Goal: Information Seeking & Learning: Understand process/instructions

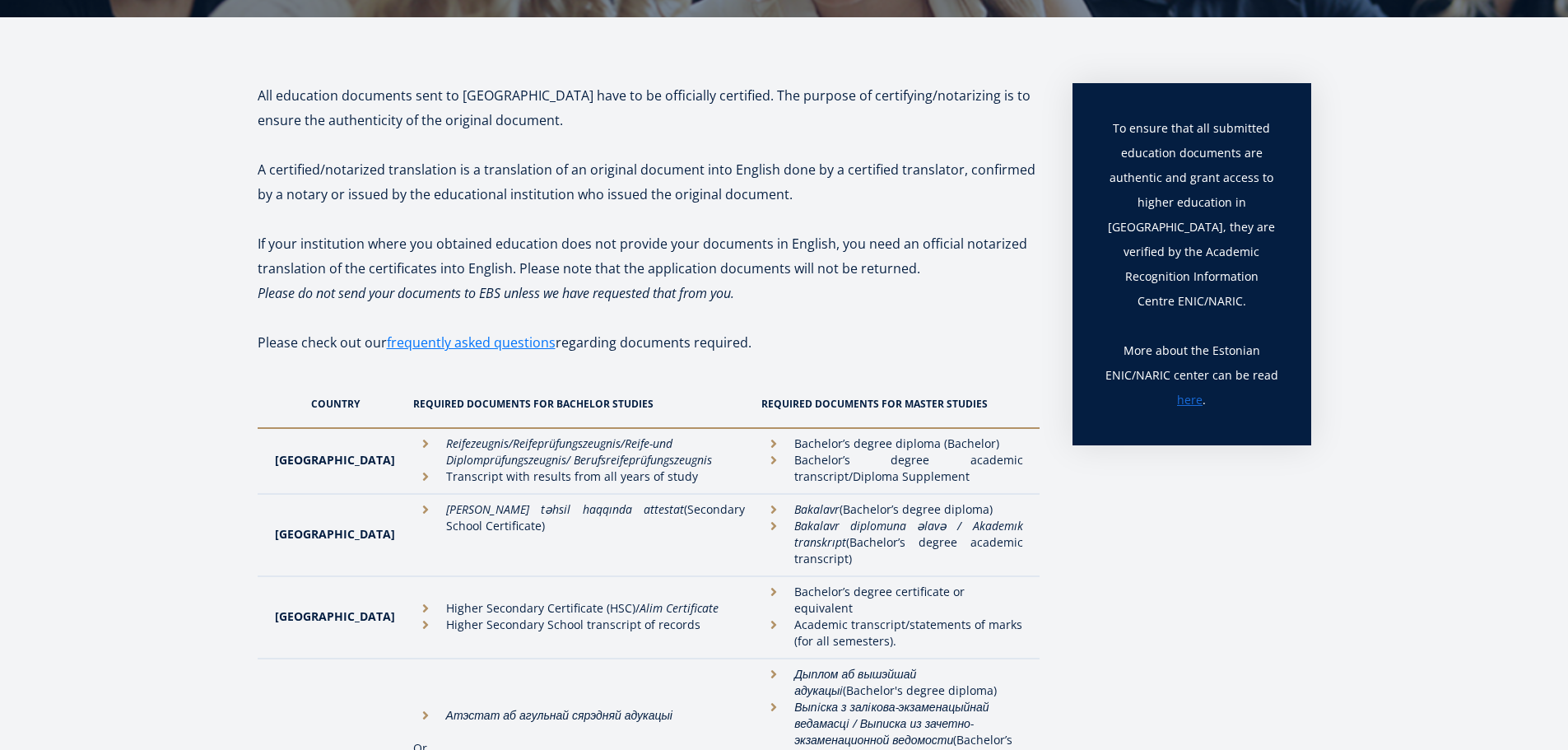
scroll to position [247, 0]
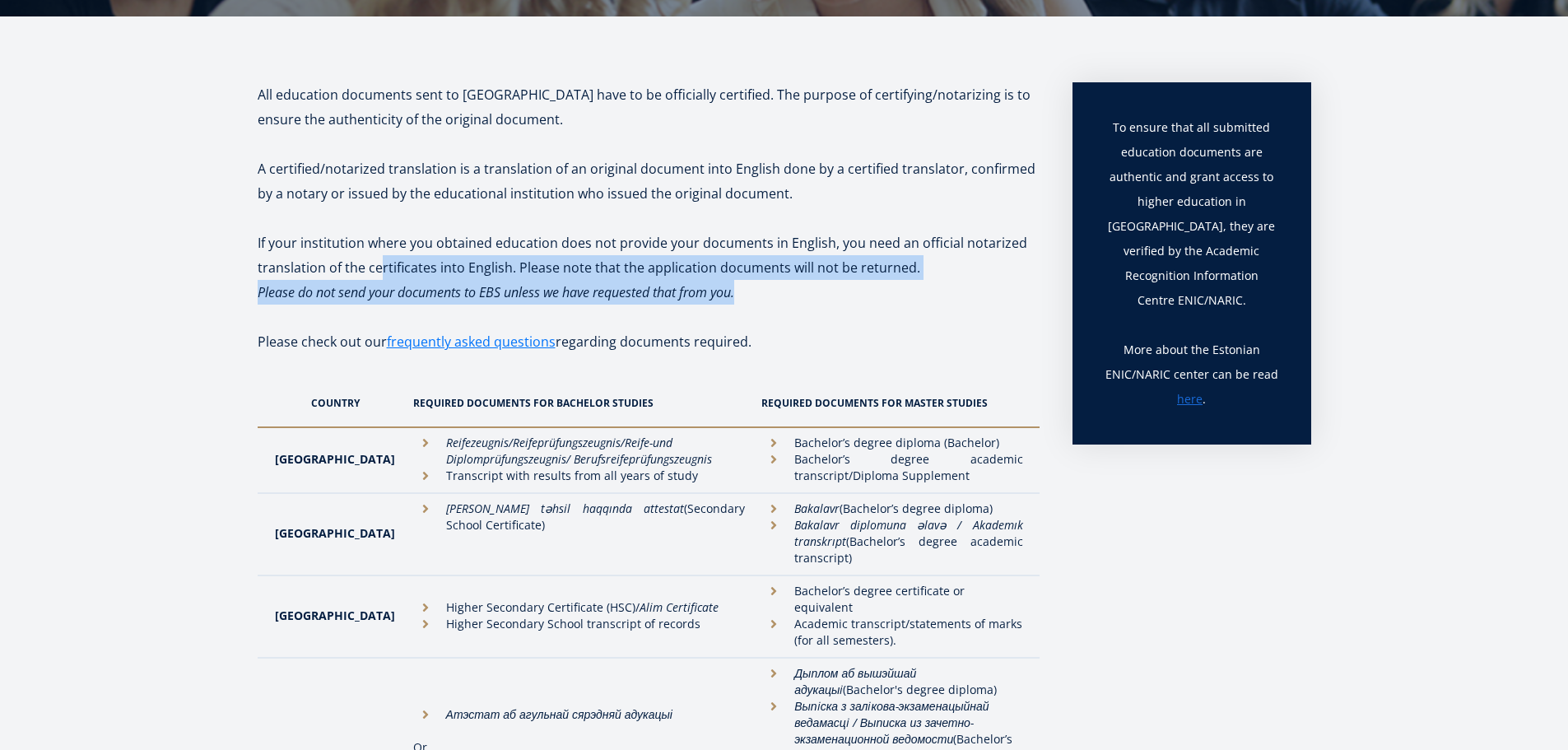
drag, startPoint x: 495, startPoint y: 257, endPoint x: 831, endPoint y: 294, distance: 338.0
click at [831, 294] on p "Please do not send your documents to EBS unless we have requested that from you." at bounding box center [648, 292] width 782 height 25
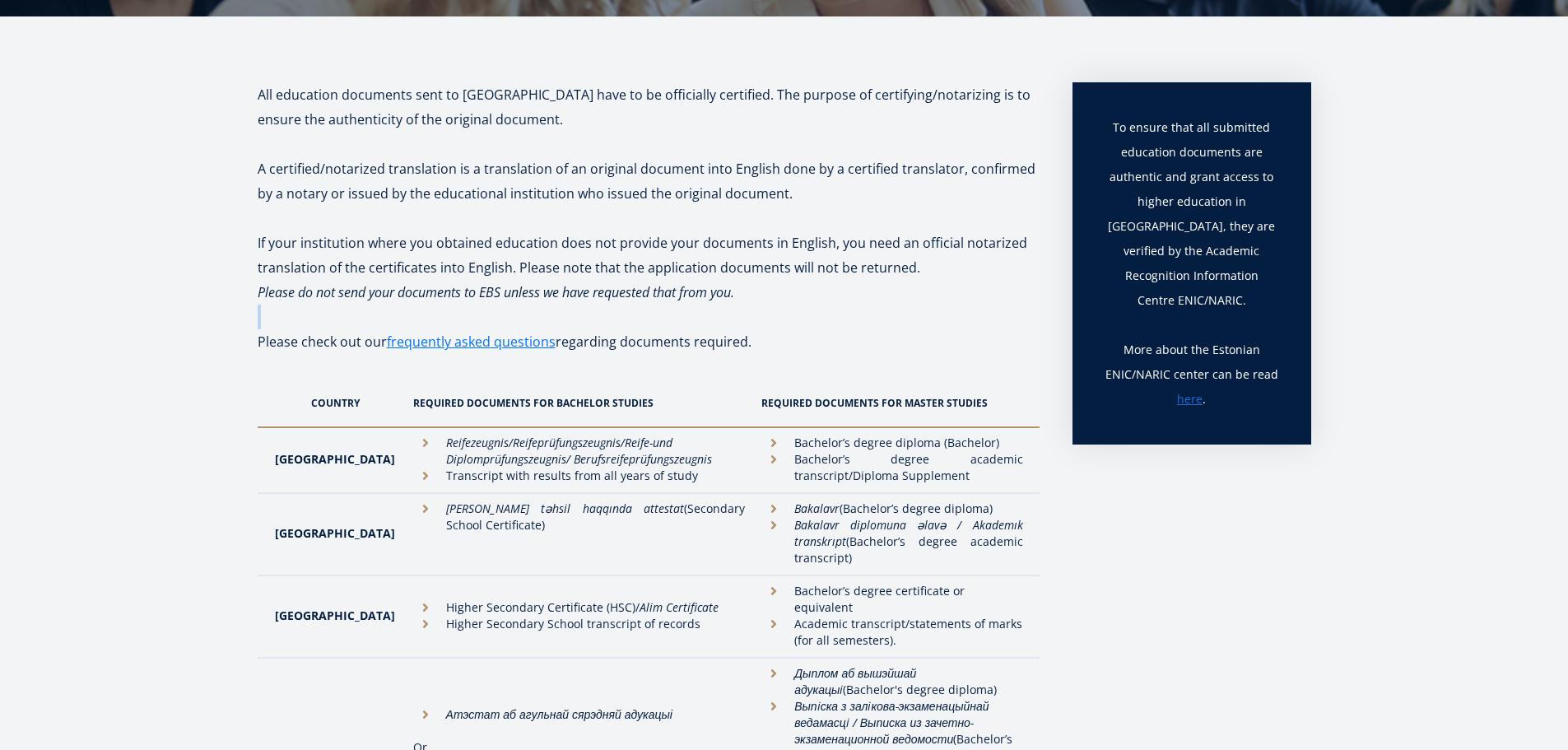
click at [831, 294] on p "Please do not send your documents to EBS unless we have requested that from you." at bounding box center [648, 292] width 782 height 25
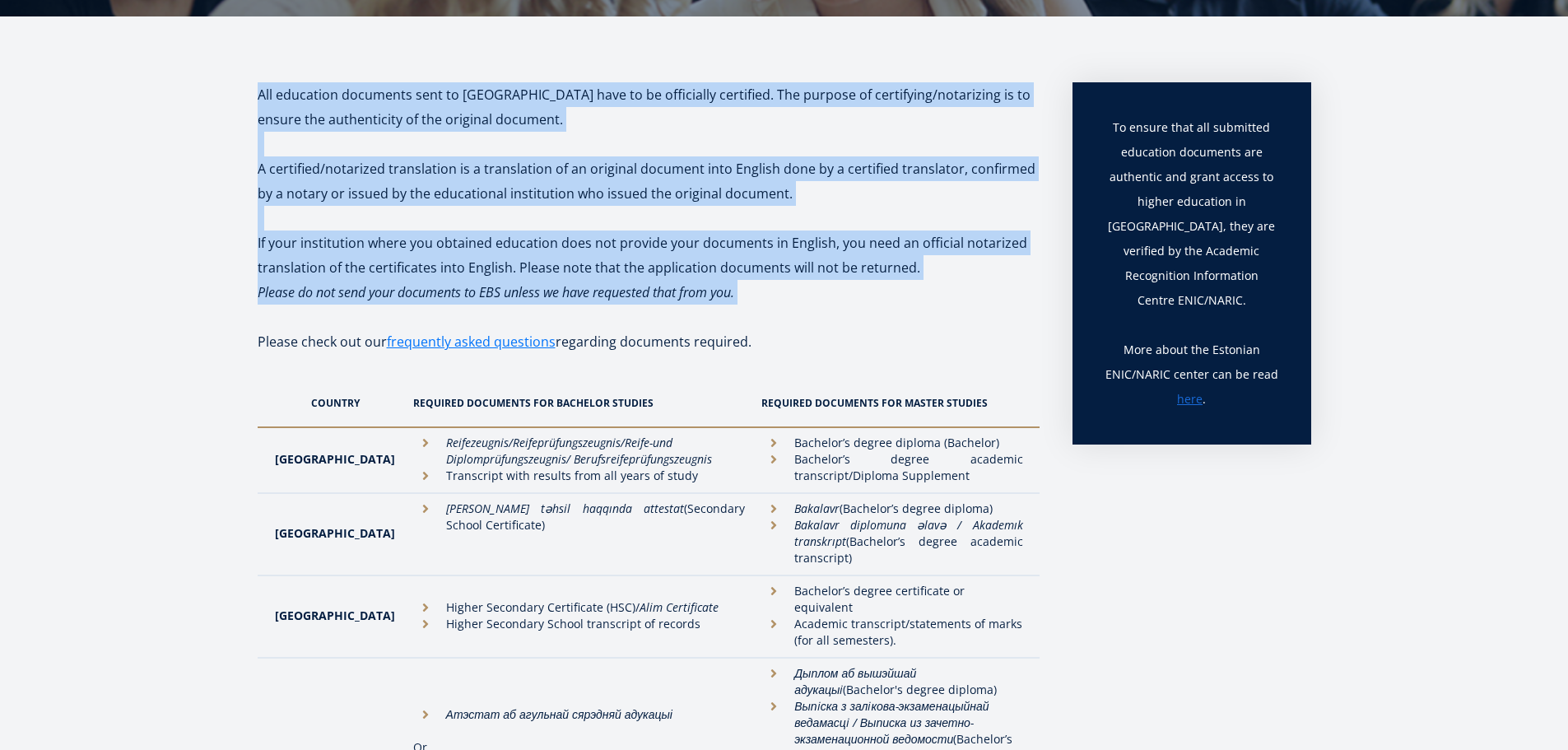
drag, startPoint x: 831, startPoint y: 294, endPoint x: 763, endPoint y: 87, distance: 217.9
click at [747, 136] on p at bounding box center [648, 144] width 782 height 25
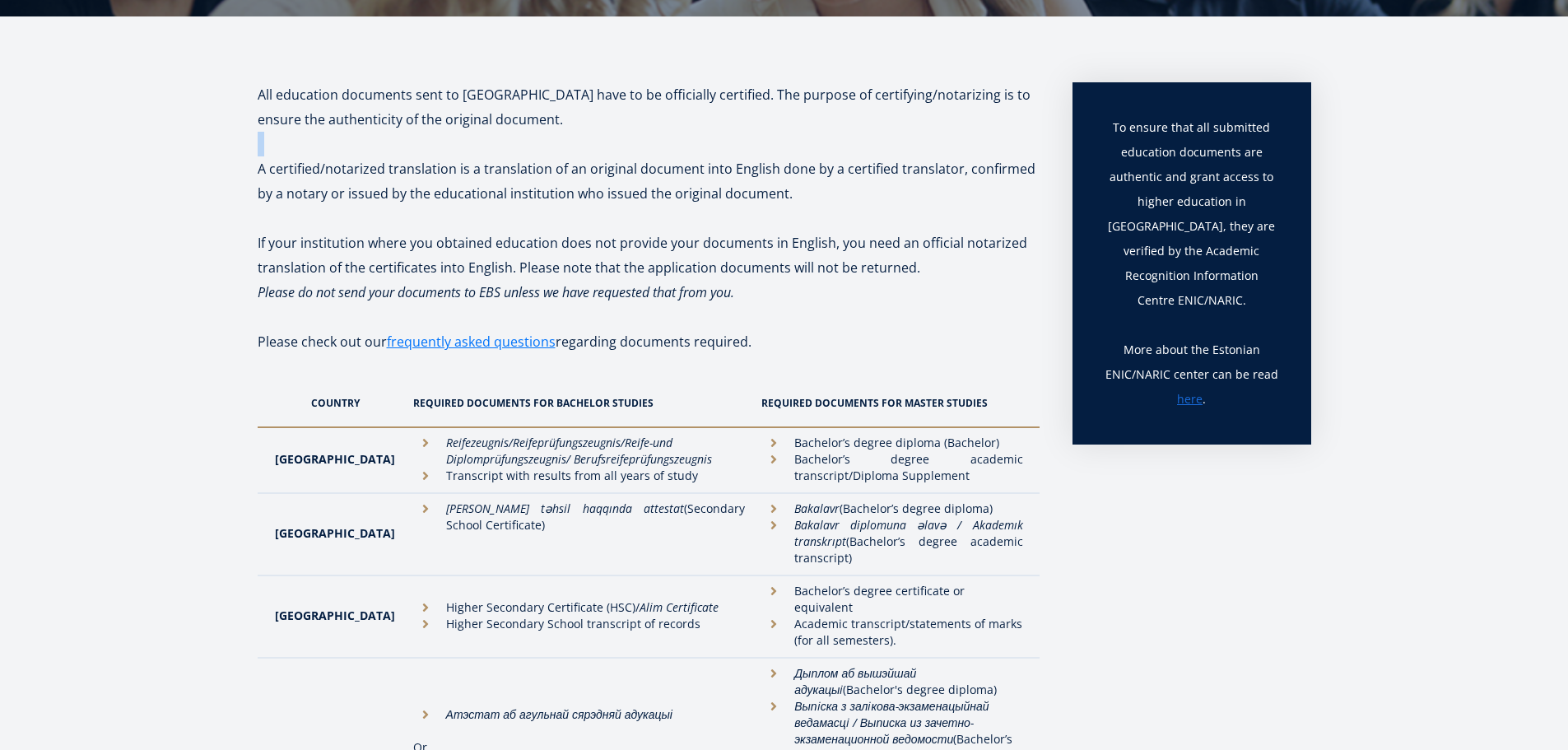
click at [747, 135] on p at bounding box center [648, 144] width 782 height 25
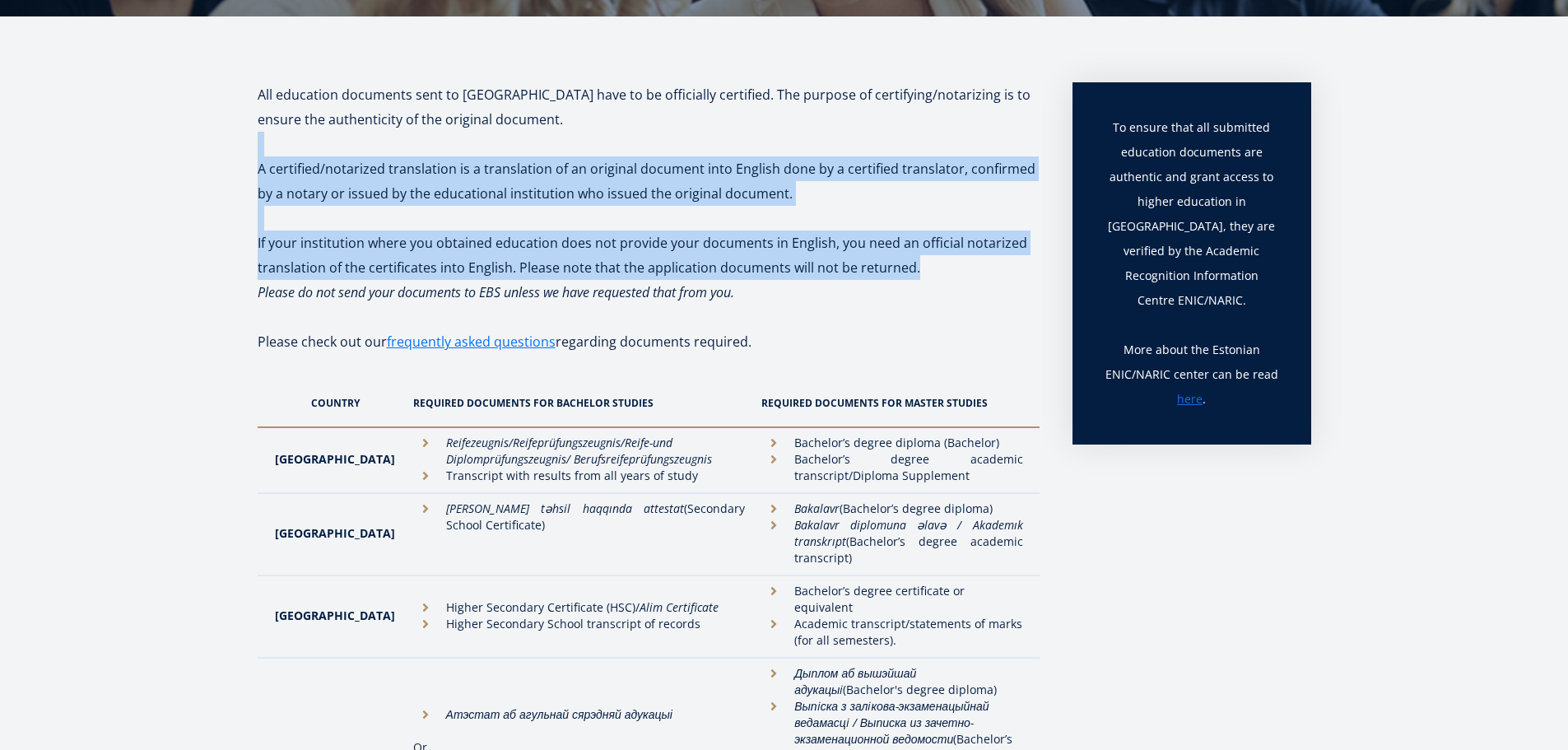
drag, startPoint x: 747, startPoint y: 135, endPoint x: 741, endPoint y: 280, distance: 145.1
click at [741, 281] on p "Please do not send your documents to EBS unless we have requested that from you." at bounding box center [648, 292] width 782 height 25
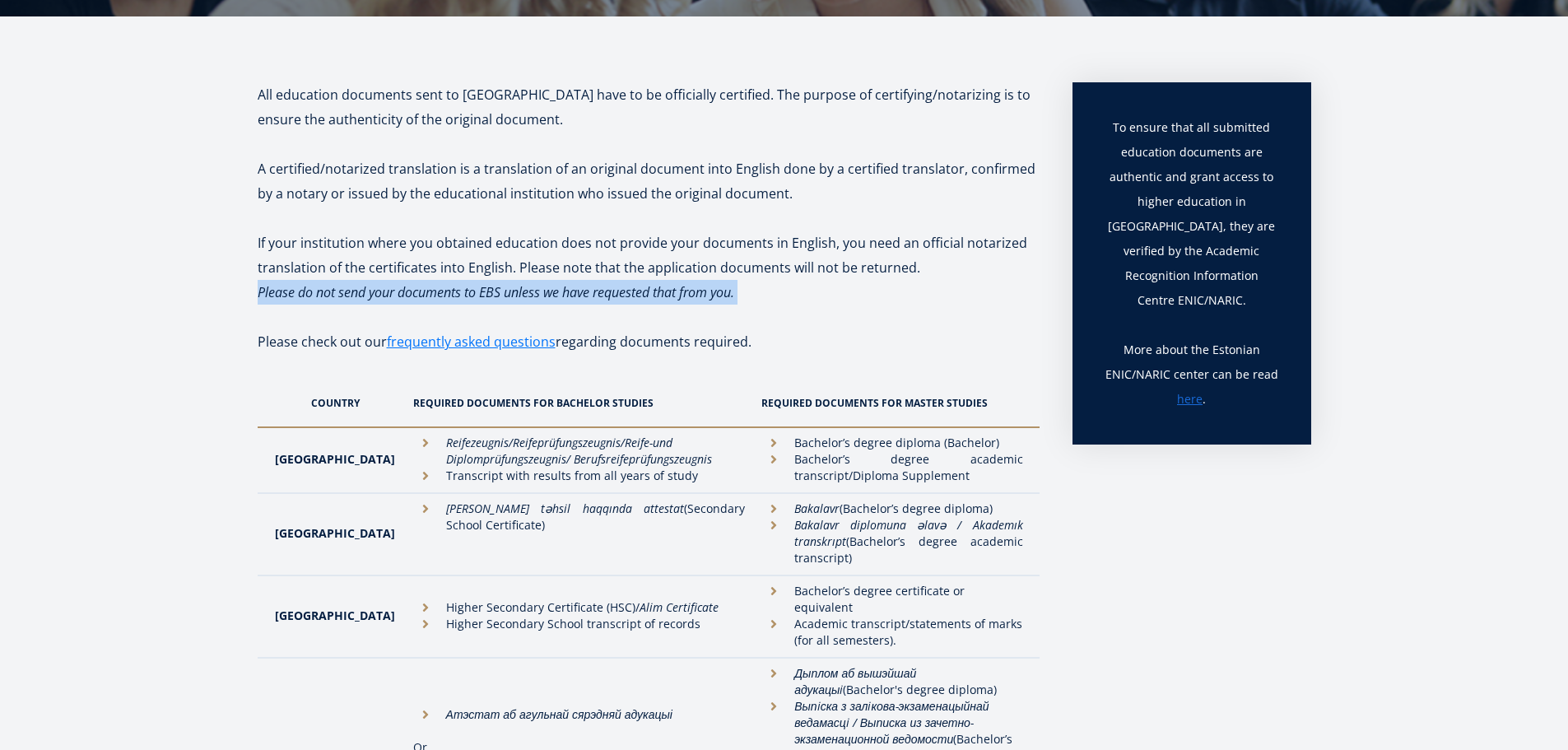
click at [741, 281] on p "Please do not send your documents to EBS unless we have requested that from you." at bounding box center [648, 292] width 782 height 25
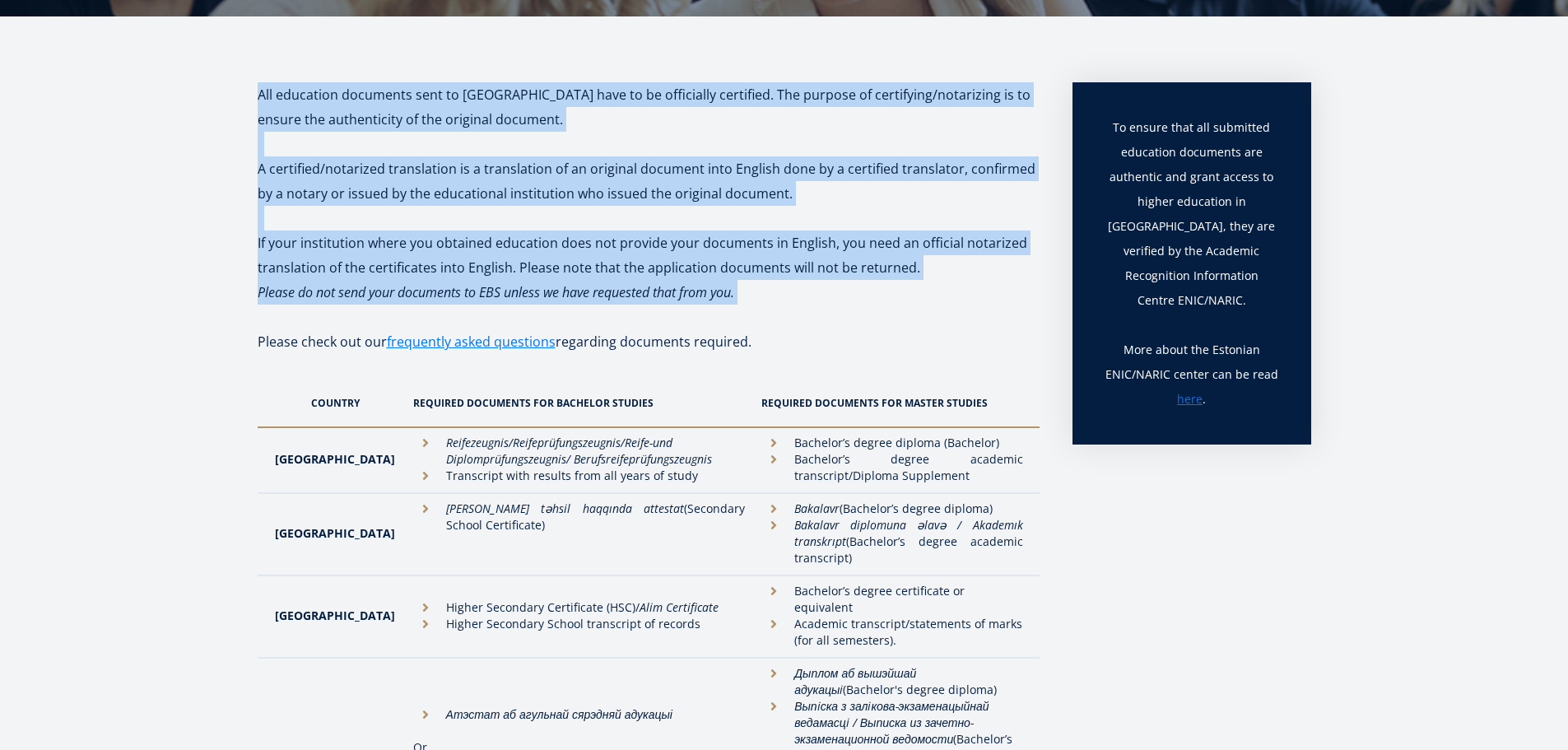
drag, startPoint x: 741, startPoint y: 281, endPoint x: 699, endPoint y: 113, distance: 173.2
click at [699, 113] on p "All education documents sent to [GEOGRAPHIC_DATA] have to be officially certifi…" at bounding box center [648, 107] width 782 height 49
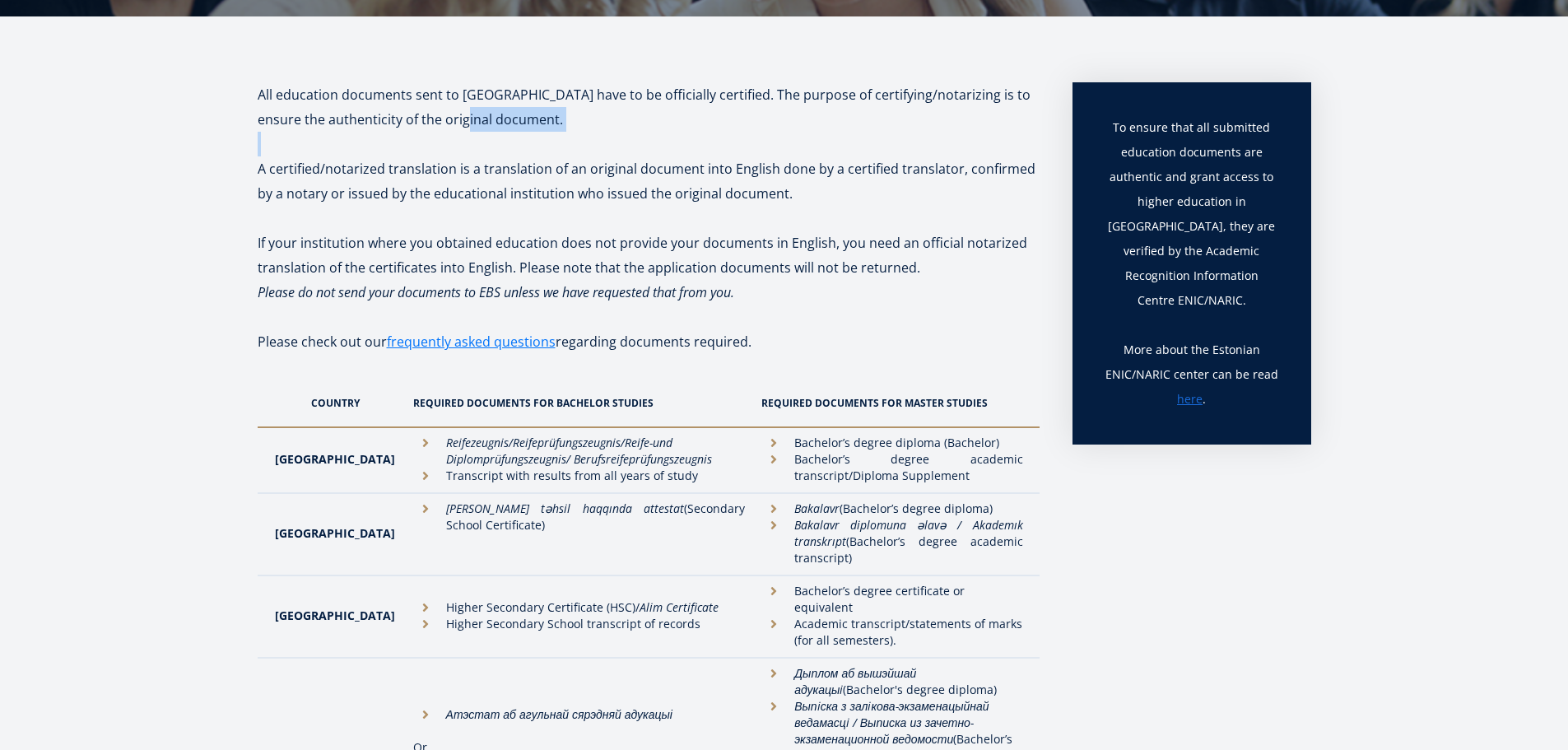
click at [699, 113] on p "All education documents sent to [GEOGRAPHIC_DATA] have to be officially certifi…" at bounding box center [648, 107] width 782 height 49
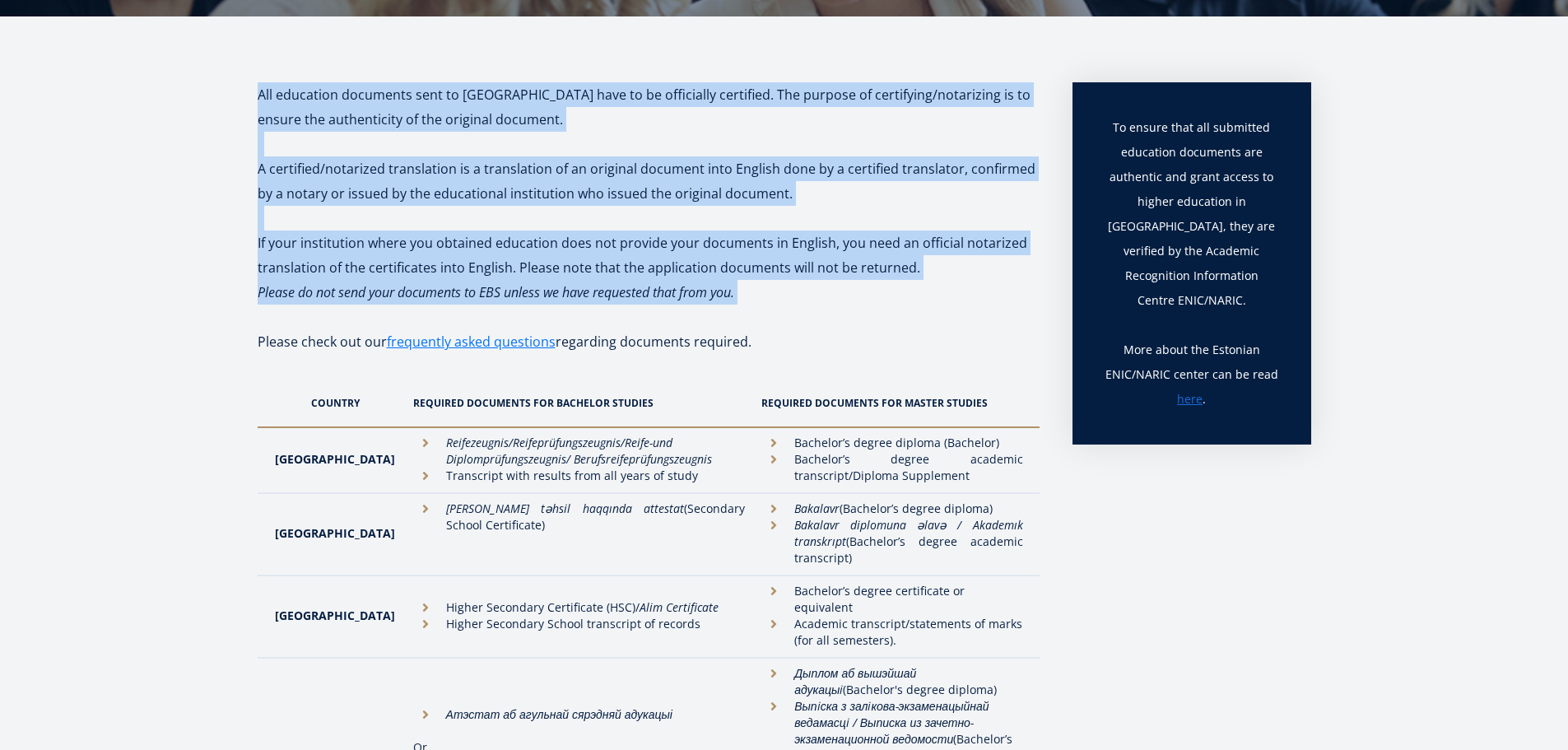
drag, startPoint x: 699, startPoint y: 113, endPoint x: 680, endPoint y: 287, distance: 175.0
click at [680, 287] on em "Please do not send your documents to EBS unless we have requested that from you." at bounding box center [495, 292] width 476 height 18
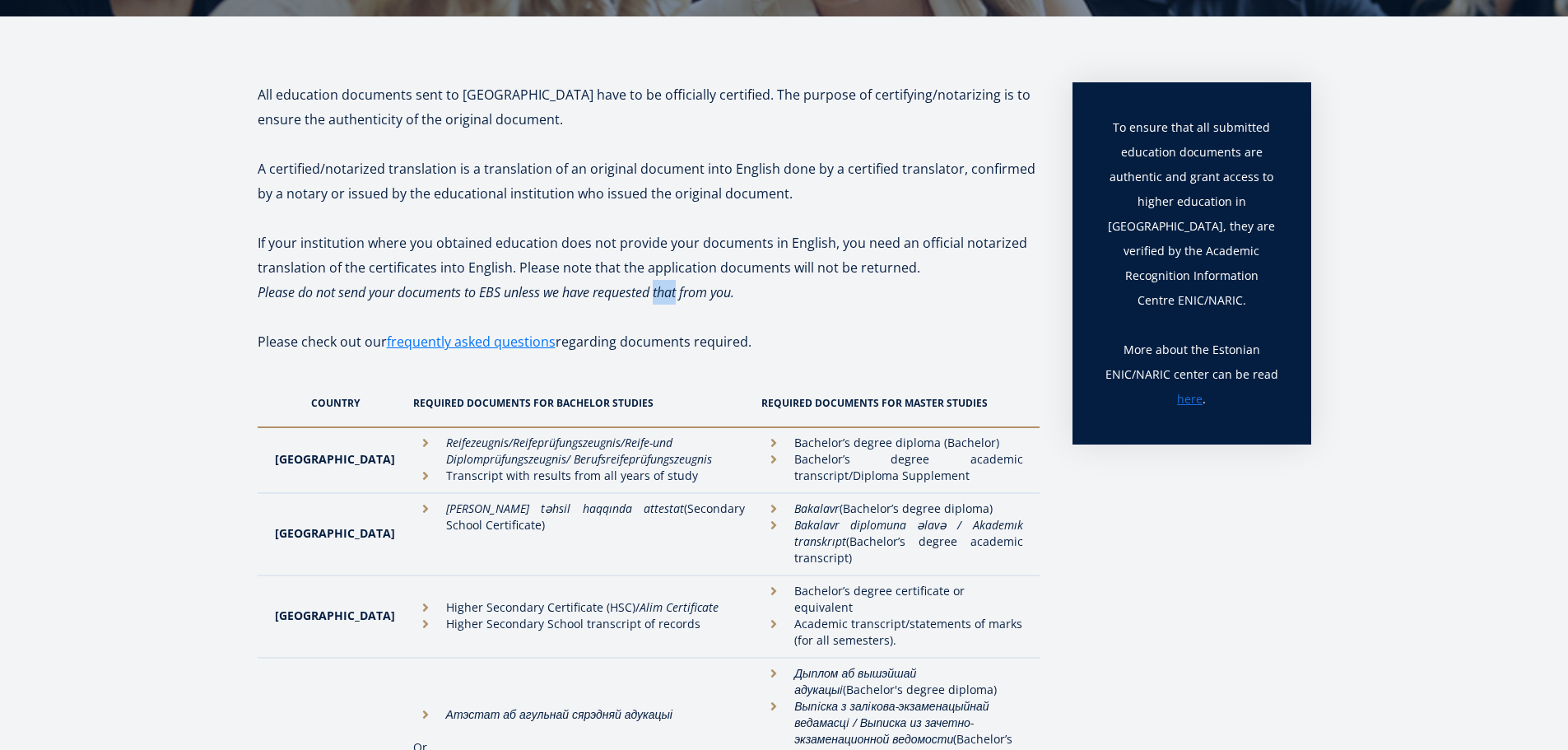
click at [680, 288] on em "Please do not send your documents to EBS unless we have requested that from you." at bounding box center [495, 292] width 476 height 18
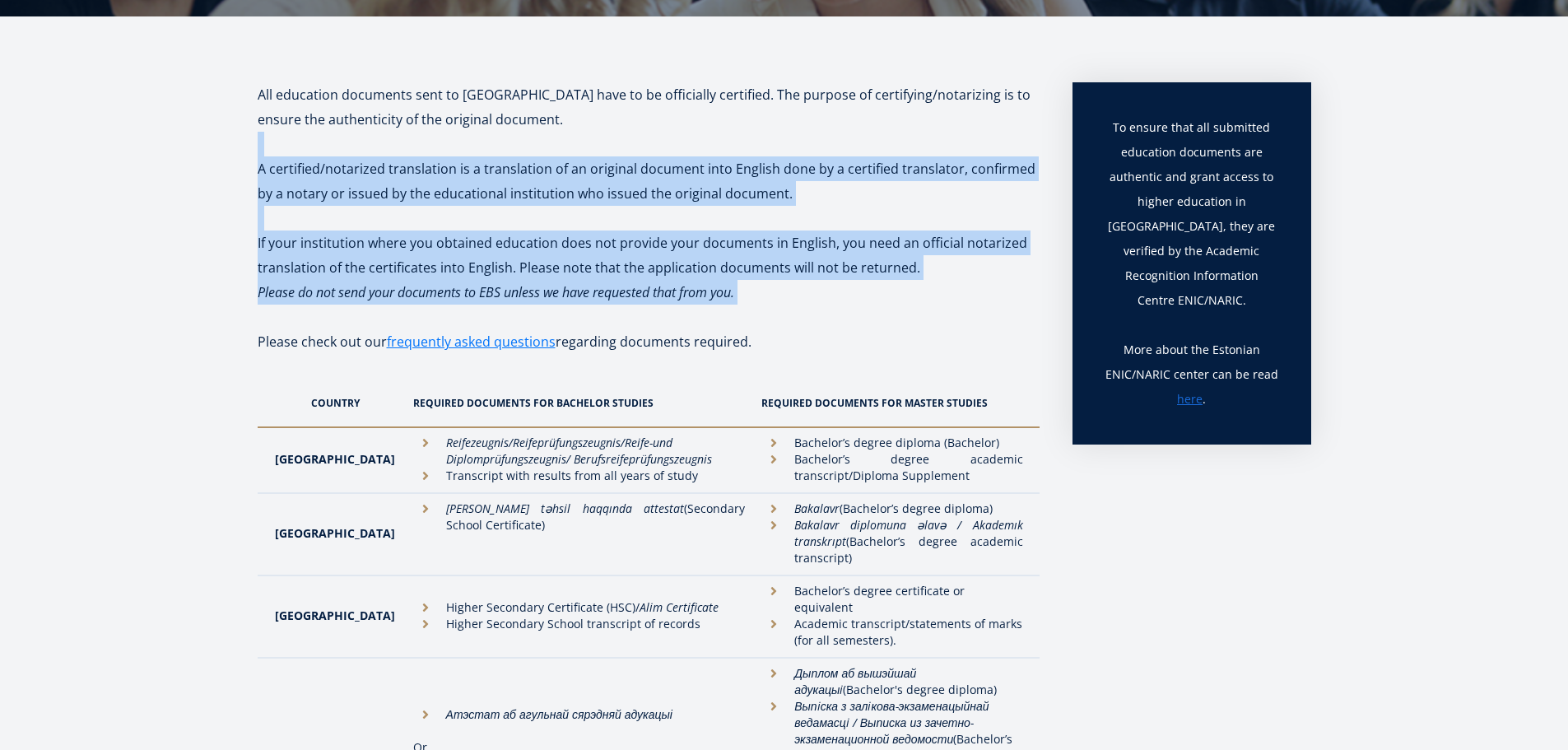
drag, startPoint x: 680, startPoint y: 288, endPoint x: 650, endPoint y: 133, distance: 157.9
click at [649, 133] on p at bounding box center [648, 144] width 782 height 25
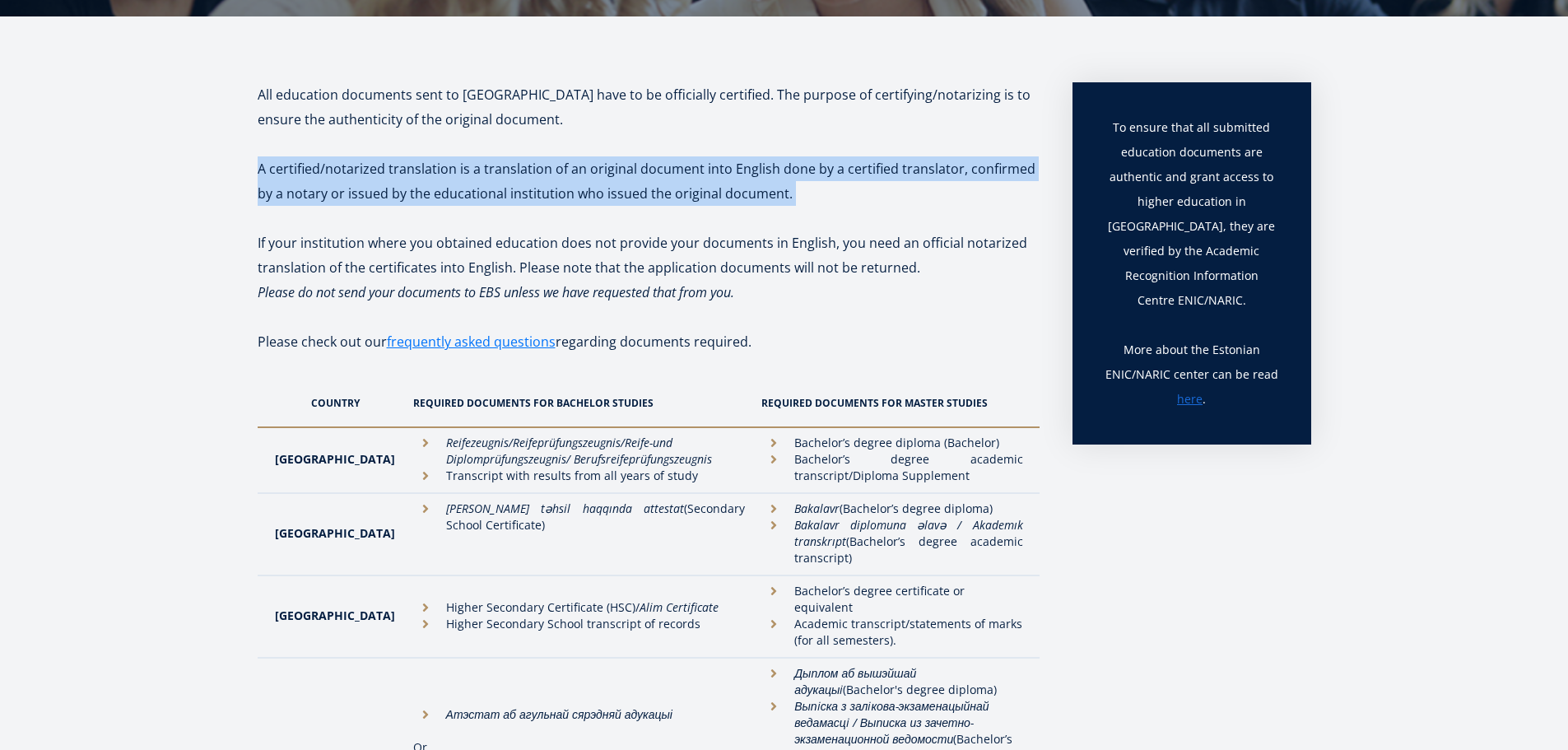
drag, startPoint x: 649, startPoint y: 133, endPoint x: 872, endPoint y: 187, distance: 229.4
click at [873, 187] on p "A certified/notarized translation is a translation of an original document into…" at bounding box center [648, 181] width 782 height 49
click at [873, 188] on p "A certified/notarized translation is a translation of an original document into…" at bounding box center [648, 181] width 782 height 49
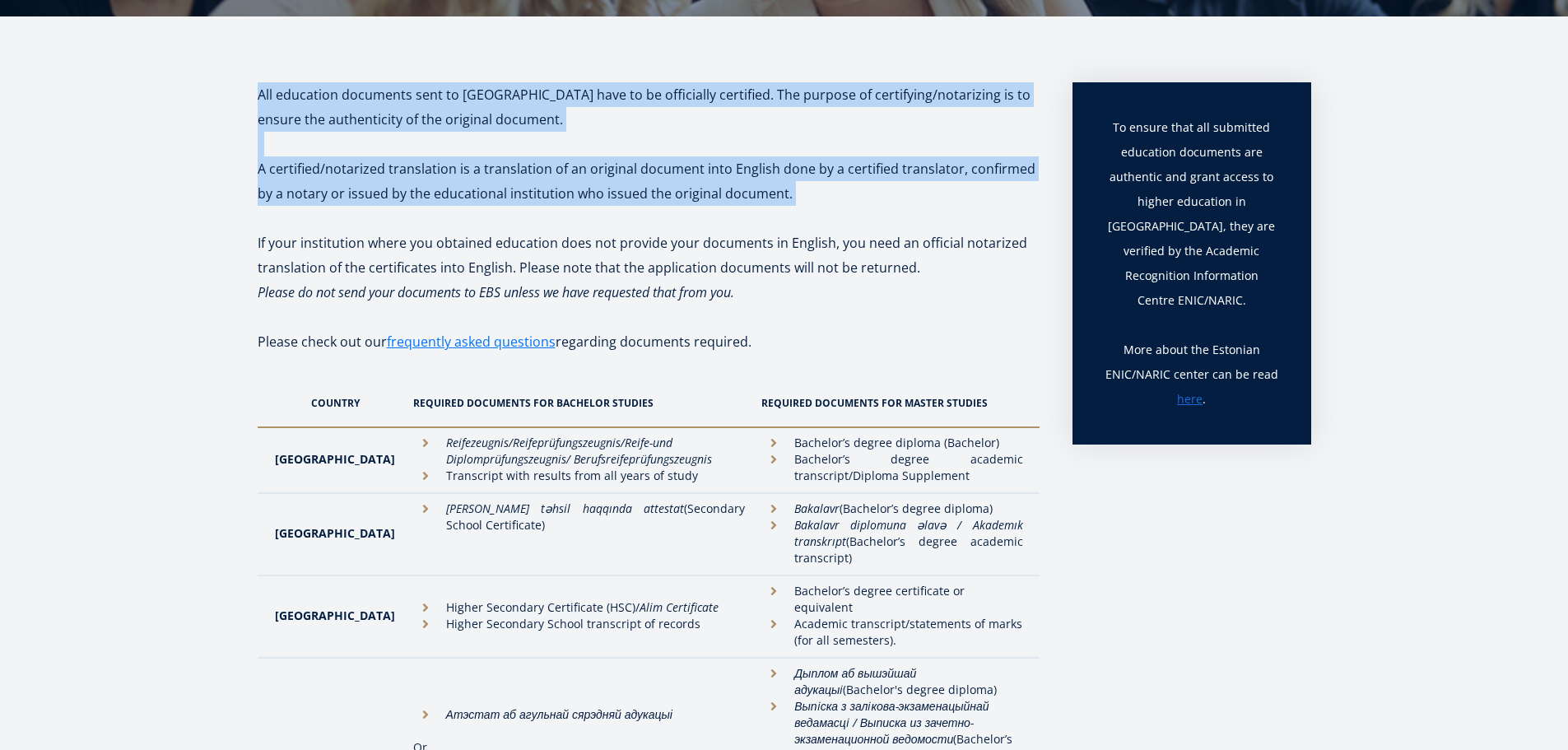
drag, startPoint x: 873, startPoint y: 188, endPoint x: 817, endPoint y: 117, distance: 90.4
click at [817, 119] on p "All education documents sent to [GEOGRAPHIC_DATA] have to be officially certifi…" at bounding box center [648, 107] width 782 height 49
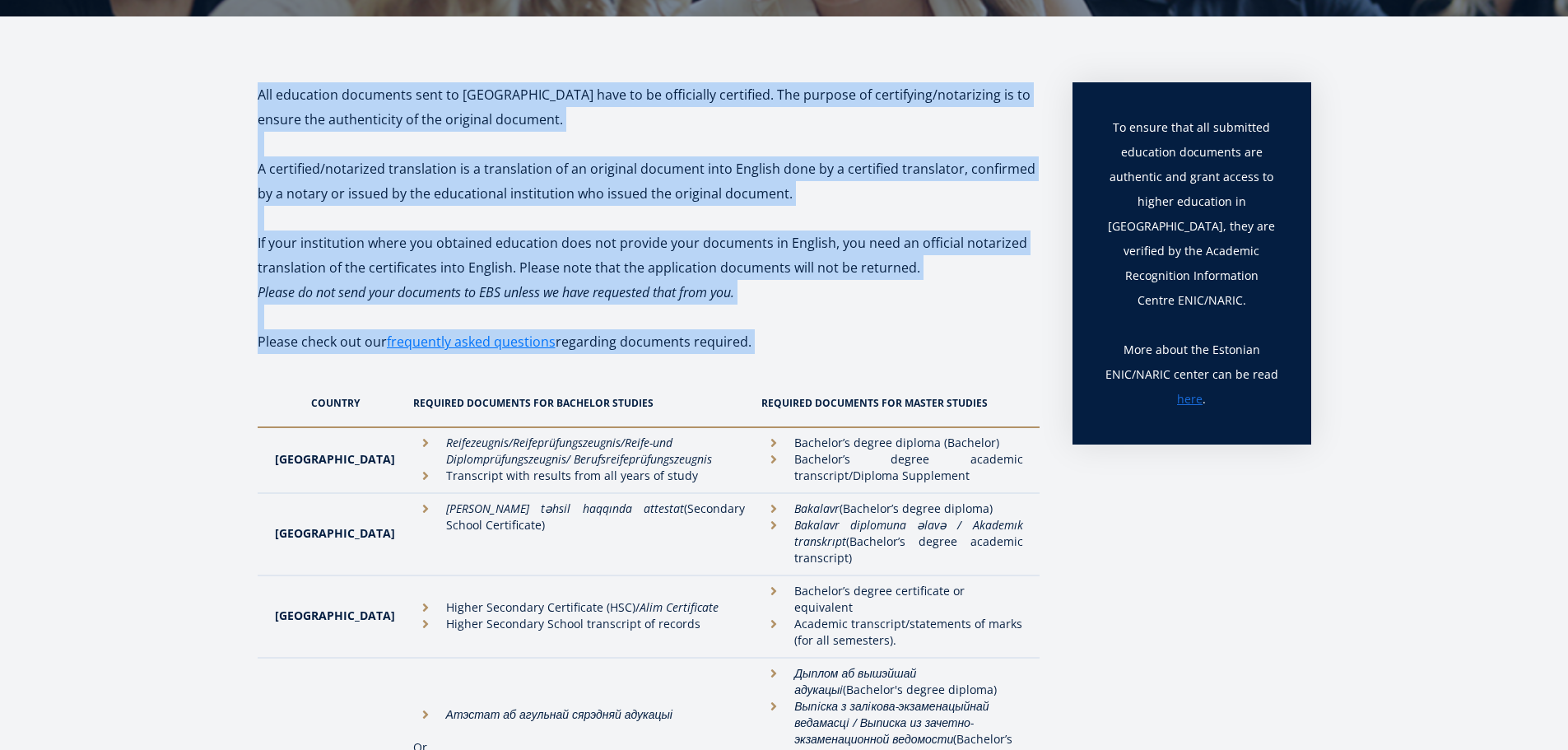
drag, startPoint x: 817, startPoint y: 119, endPoint x: 811, endPoint y: 346, distance: 227.1
click at [810, 343] on p "Please check out our frequently asked questions regarding documents required." at bounding box center [648, 354] width 782 height 49
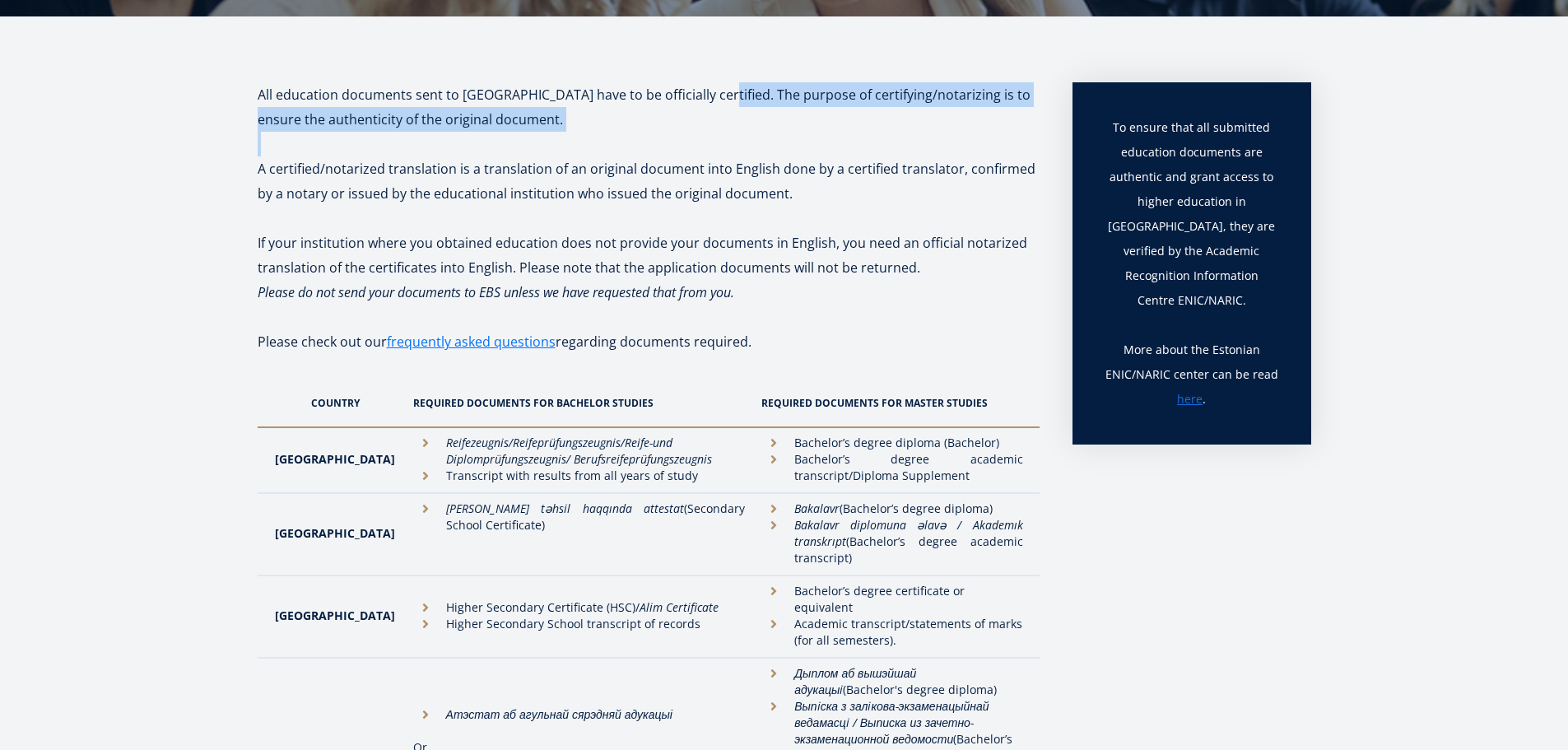
drag, startPoint x: 701, startPoint y: 86, endPoint x: 729, endPoint y: 142, distance: 62.6
click at [731, 142] on p at bounding box center [648, 144] width 782 height 25
click at [734, 143] on p at bounding box center [648, 144] width 782 height 25
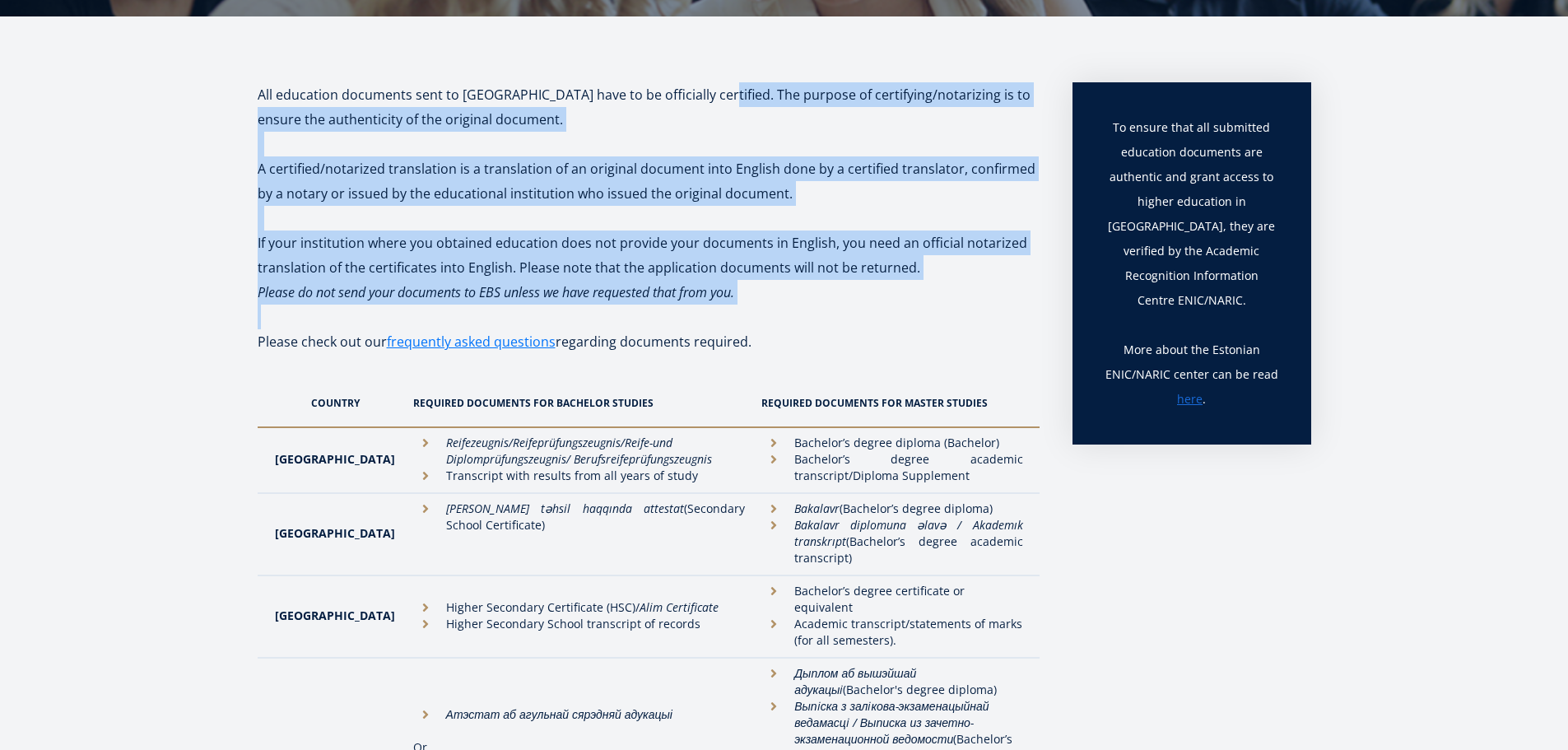
drag, startPoint x: 734, startPoint y: 143, endPoint x: 710, endPoint y: 325, distance: 183.6
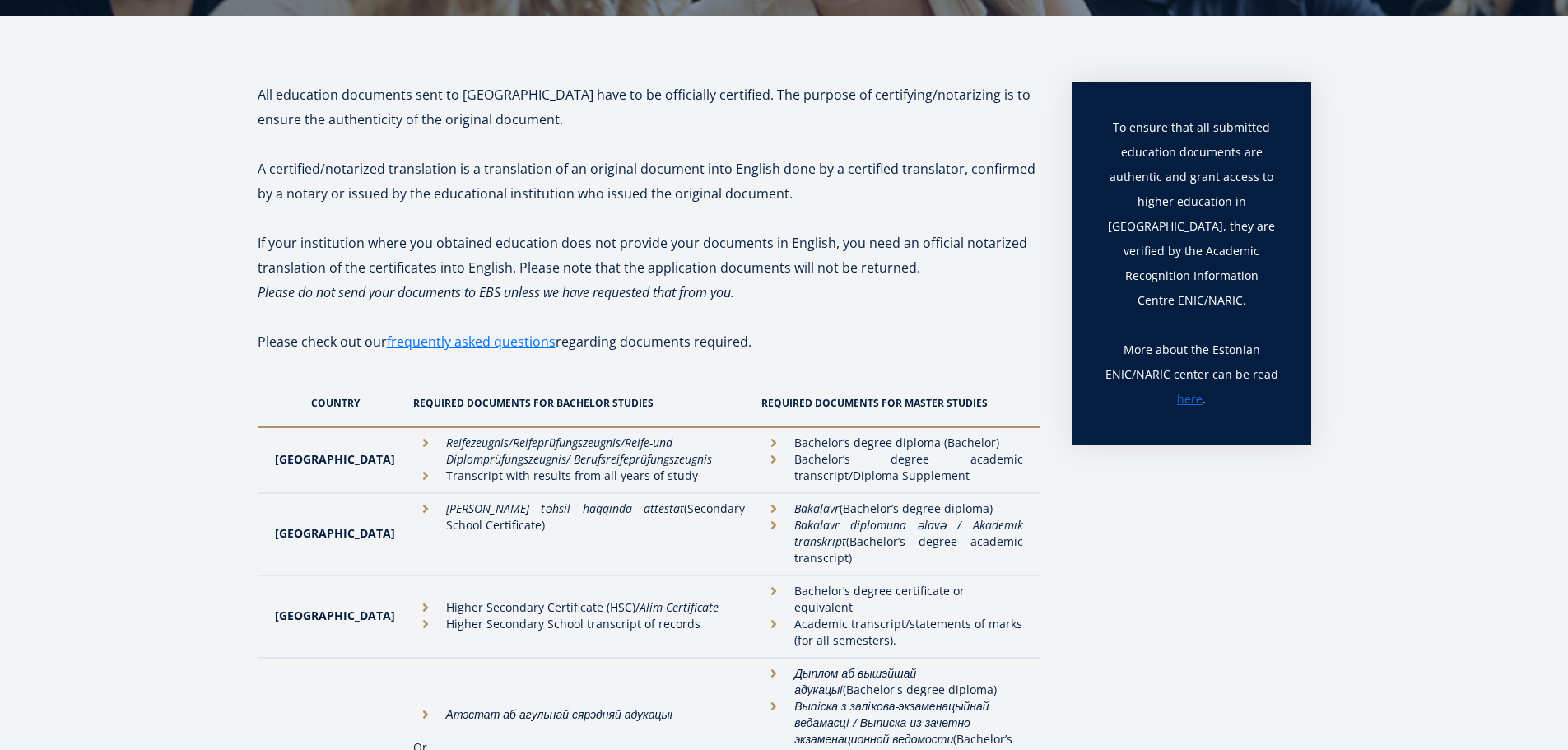
click at [1243, 98] on div "To ensure that all submitted education documents are authentic and grant access…" at bounding box center [1192, 263] width 239 height 362
click at [1209, 292] on p "To ensure that all submitted education documents are authentic and grant access…" at bounding box center [1192, 226] width 173 height 223
drag, startPoint x: 1209, startPoint y: 292, endPoint x: 1216, endPoint y: 341, distance: 49.5
click at [1215, 340] on div "To ensure that all submitted education documents are authentic and grant access…" at bounding box center [1192, 263] width 173 height 296
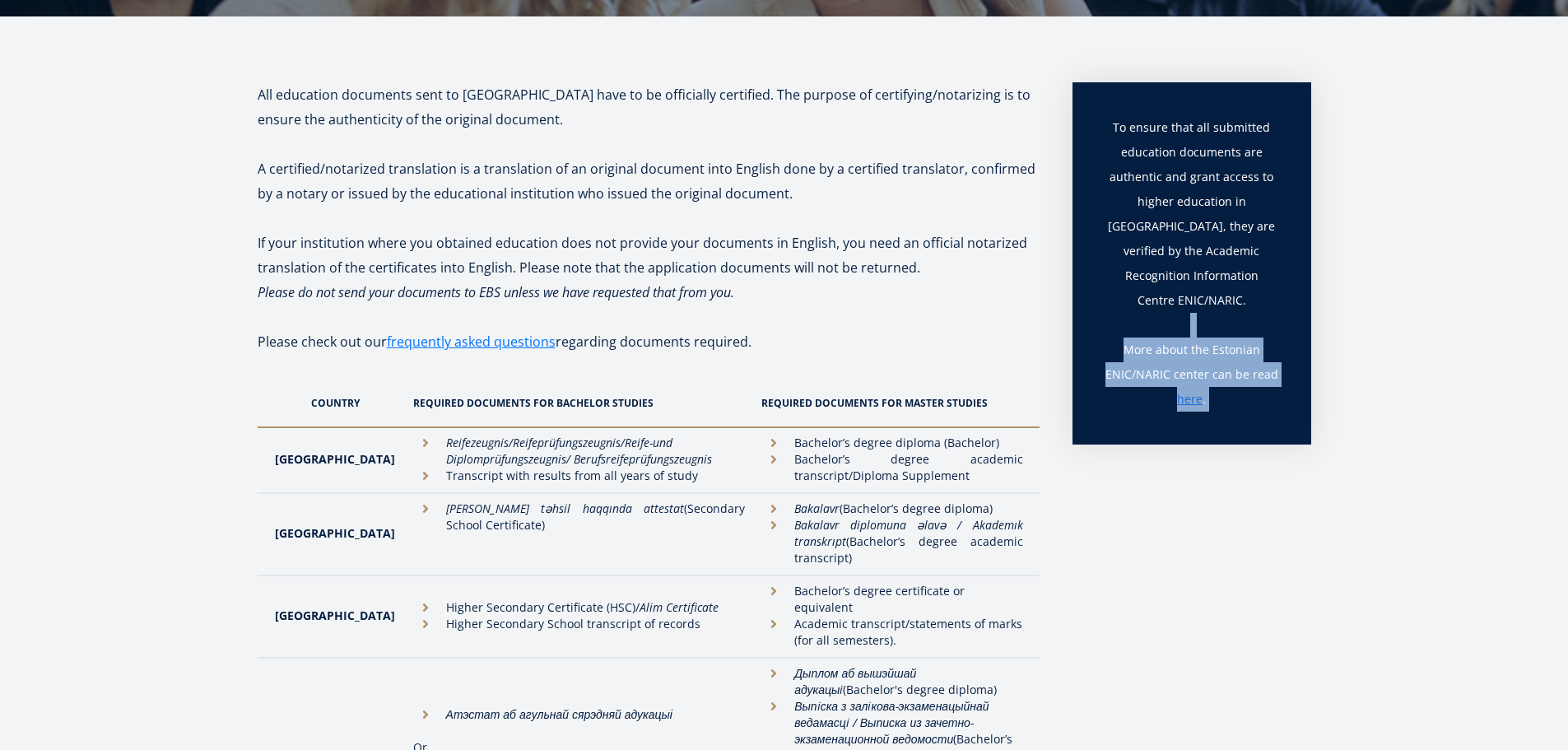
click at [1216, 341] on p "More about the Estonian ENIC/NARIC center can be read here ." at bounding box center [1192, 375] width 173 height 75
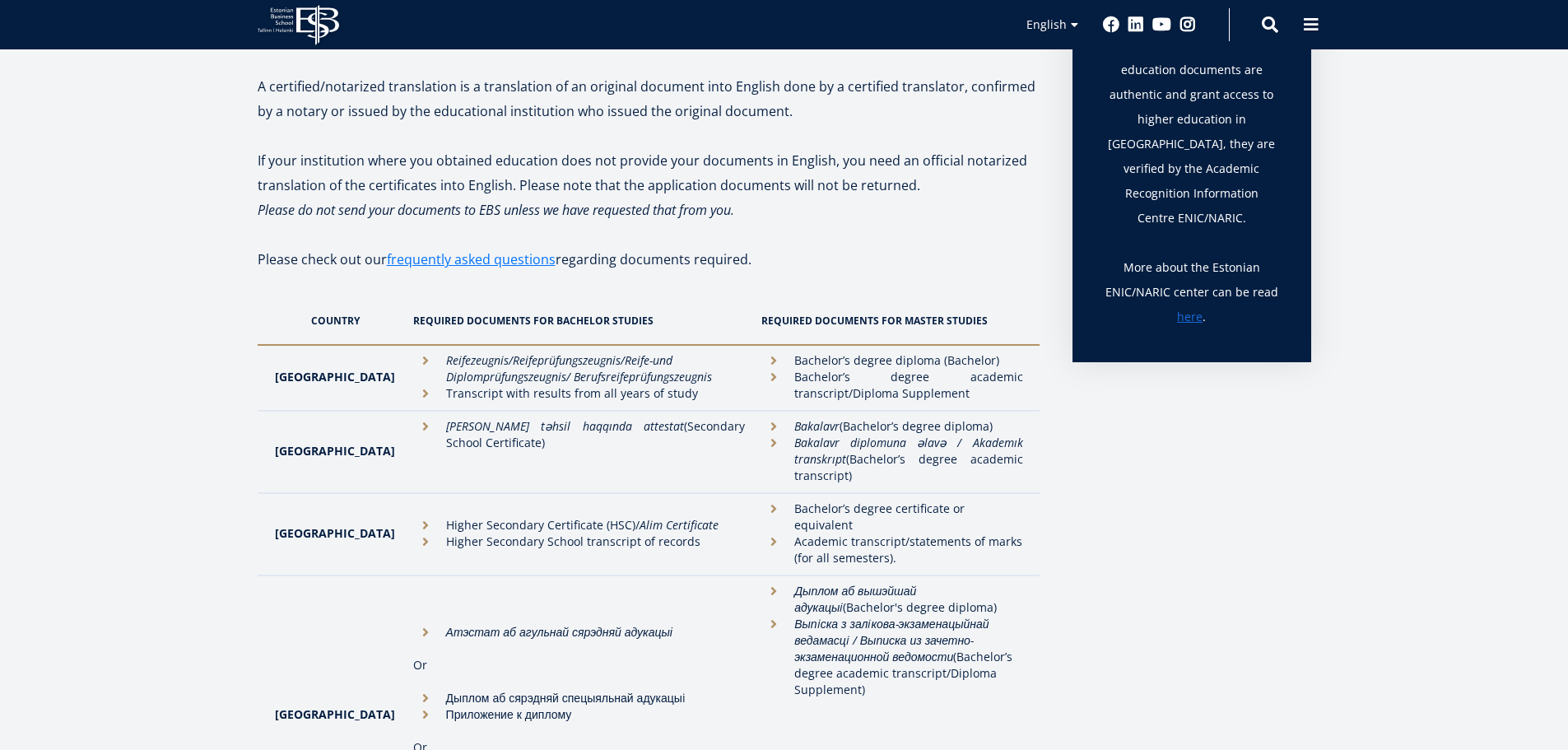
scroll to position [411, 0]
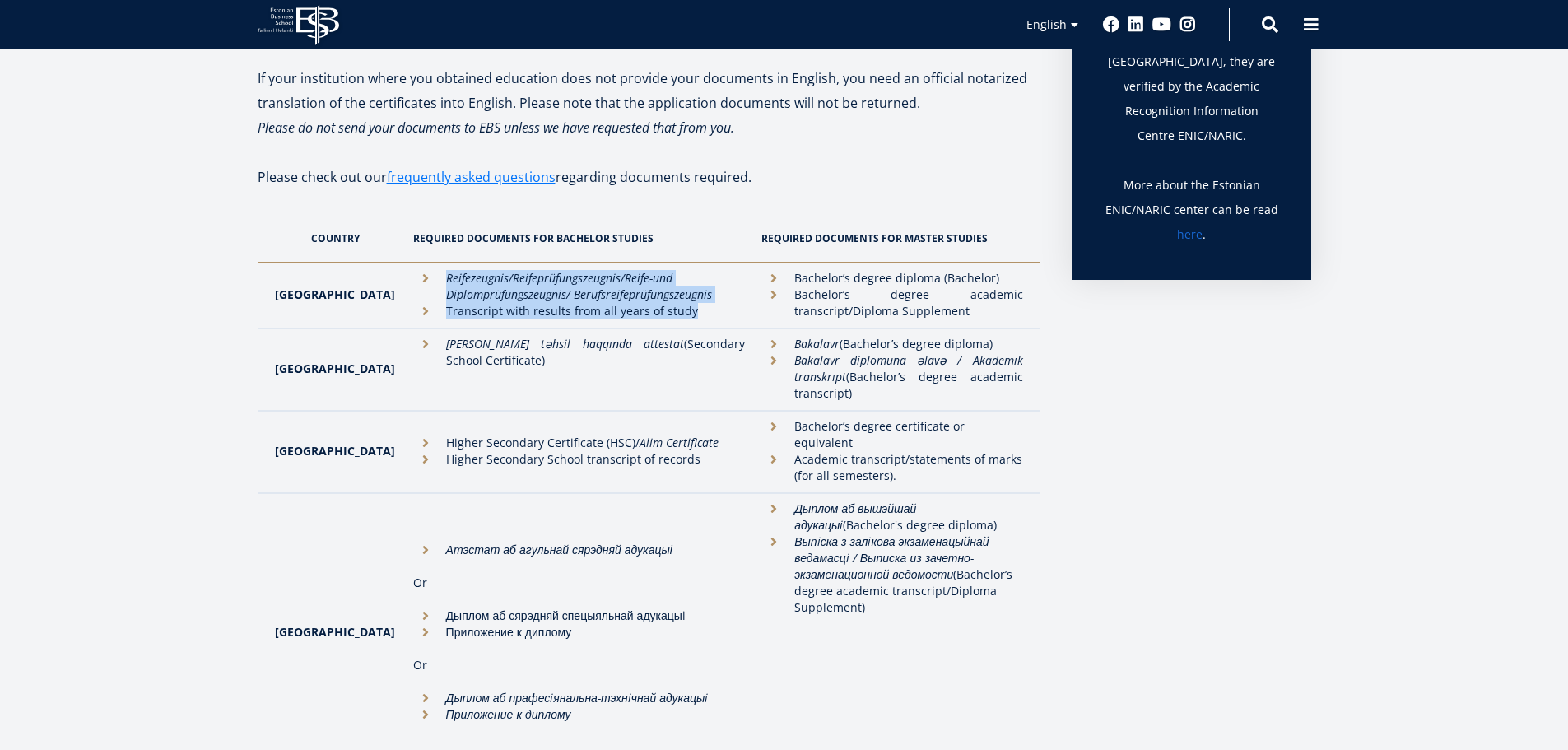
drag, startPoint x: 389, startPoint y: 270, endPoint x: 687, endPoint y: 321, distance: 302.3
click at [687, 321] on td "Reifezeugnis/Reifeprüfungszeugnis/Reife- und Diplomprüfungszeugnis/ Berufsreife…" at bounding box center [579, 295] width 349 height 66
click at [688, 321] on td "Reifezeugnis/Reifeprüfungszeugnis/Reife- und Diplomprüfungszeugnis/ Berufsreife…" at bounding box center [579, 295] width 349 height 66
drag, startPoint x: 688, startPoint y: 321, endPoint x: 619, endPoint y: 281, distance: 79.8
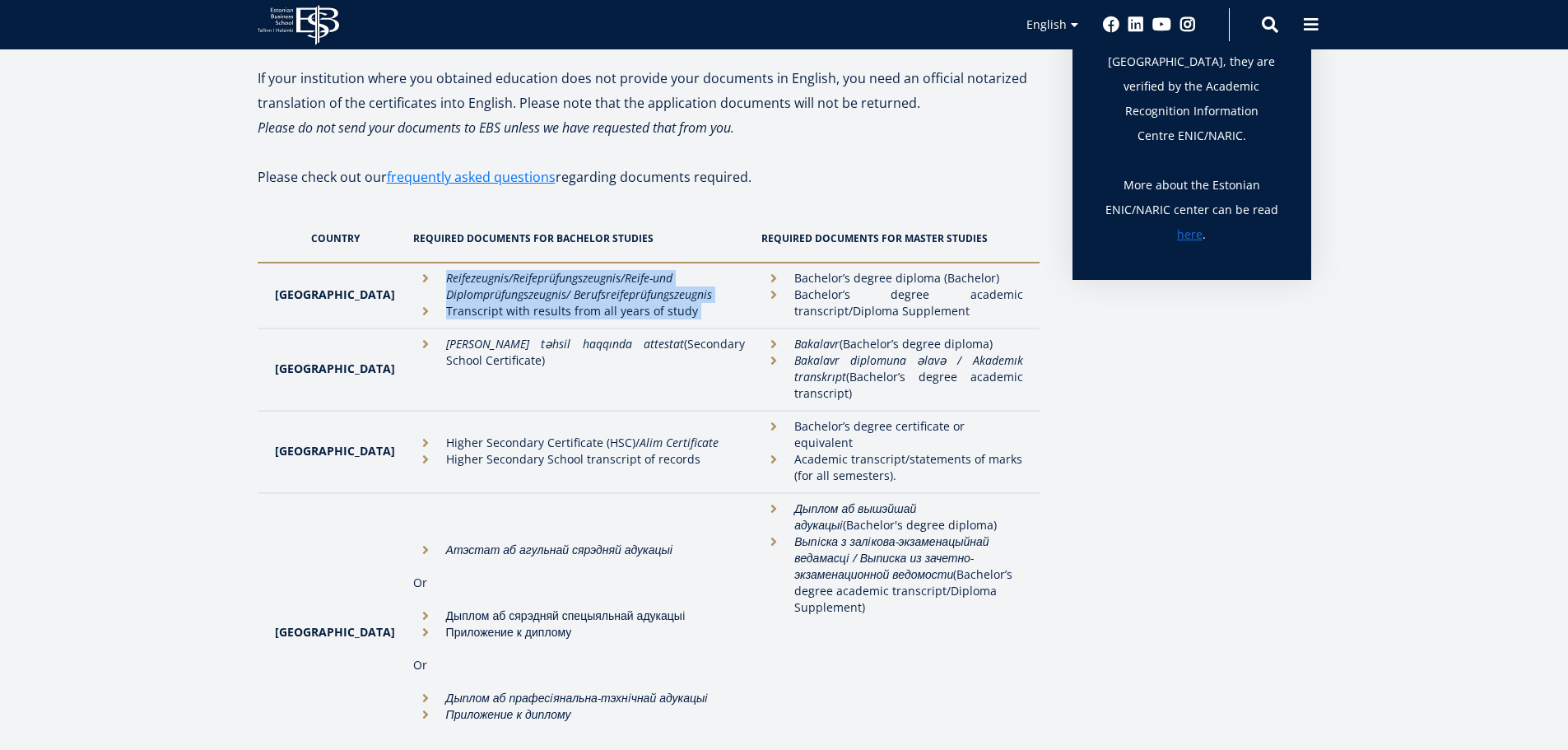
click at [619, 282] on td "Reifezeugnis/Reifeprüfungszeugnis/Reife- und Diplomprüfungszeugnis/ Berufsreife…" at bounding box center [579, 295] width 349 height 66
click at [619, 281] on em "und Diplomprüfungszeugnis/ Berufsreifeprüfungszeugnis" at bounding box center [579, 286] width 266 height 32
drag, startPoint x: 619, startPoint y: 281, endPoint x: 669, endPoint y: 317, distance: 61.6
click at [669, 317] on ul "Reifezeugnis/Reifeprüfungszeugnis/Reife- und Diplomprüfungszeugnis/ Berufsreife…" at bounding box center [579, 294] width 333 height 49
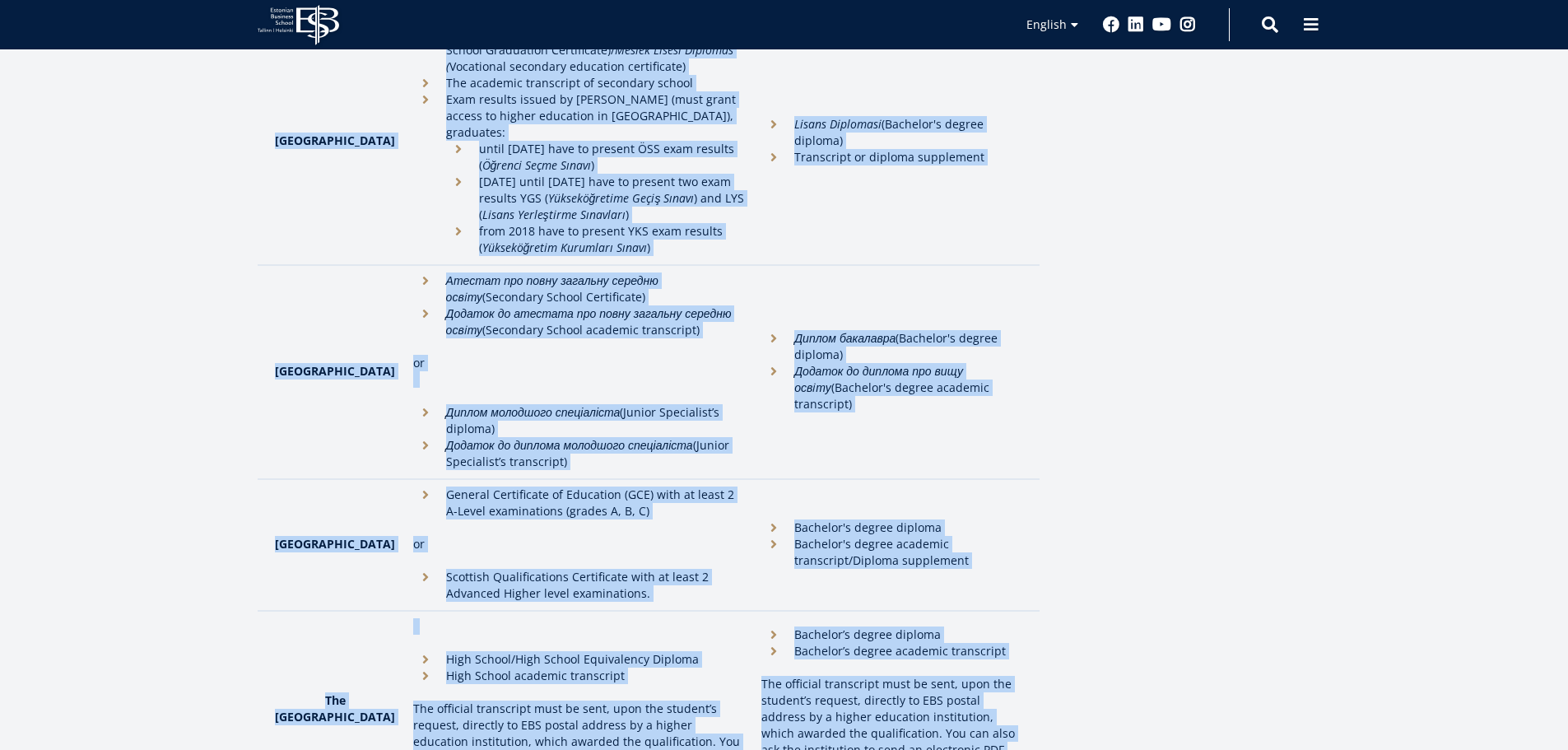
scroll to position [4446, 0]
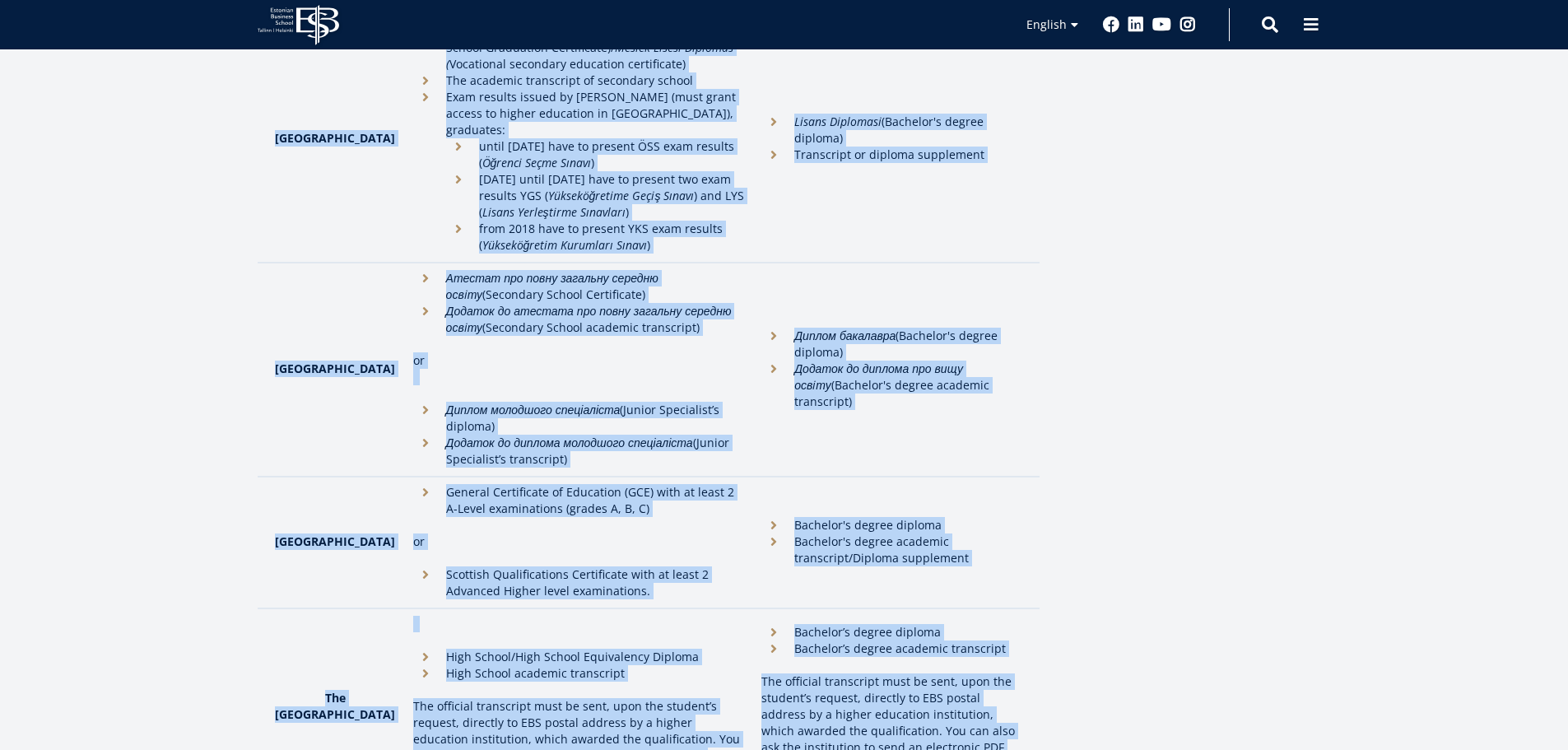
drag, startPoint x: 249, startPoint y: 167, endPoint x: 1006, endPoint y: 578, distance: 861.4
copy div "Loremi dolor sit ame consectetu adipi elitseddo eiusmodte incididun utlabore. E…"
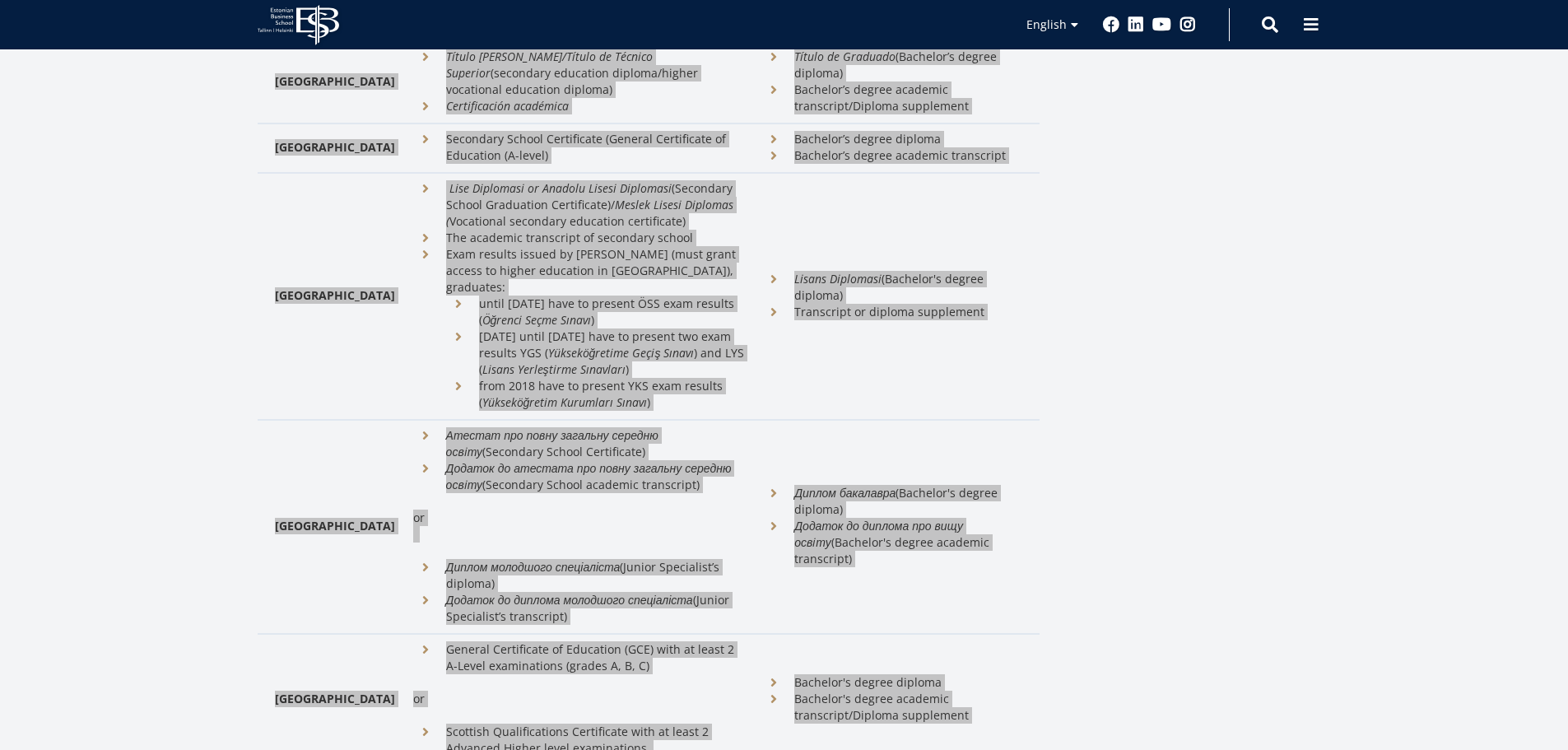
scroll to position [4281, 0]
